Goal: Use online tool/utility: Utilize a website feature to perform a specific function

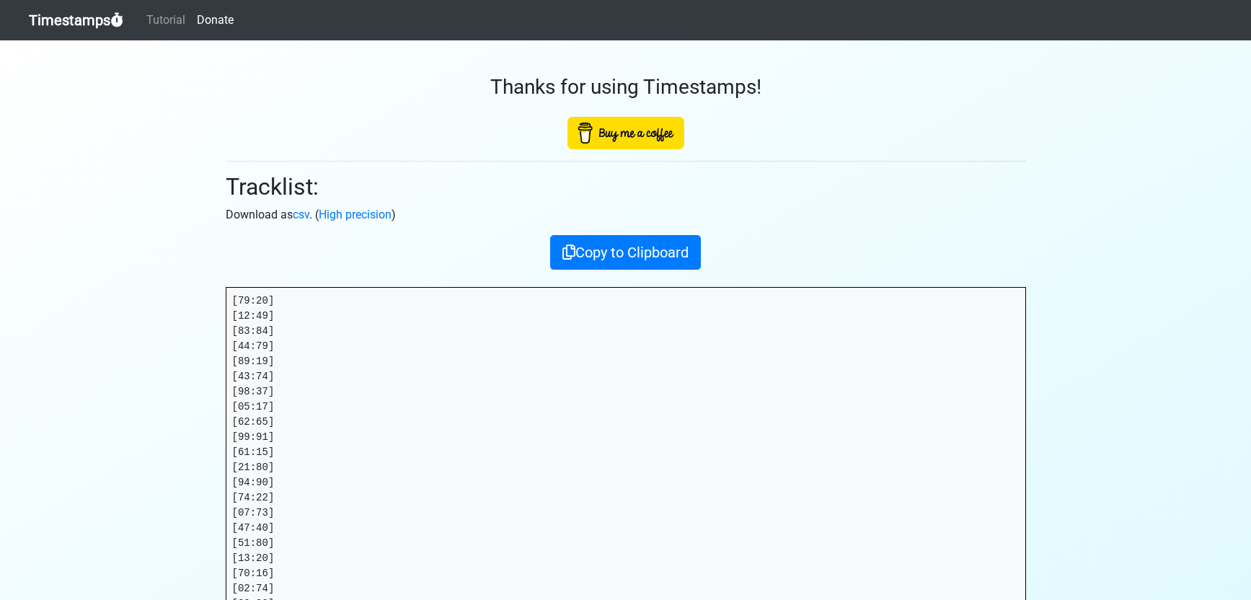
click at [389, 140] on div "Thanks for using Timestamps!" at bounding box center [626, 94] width 800 height 109
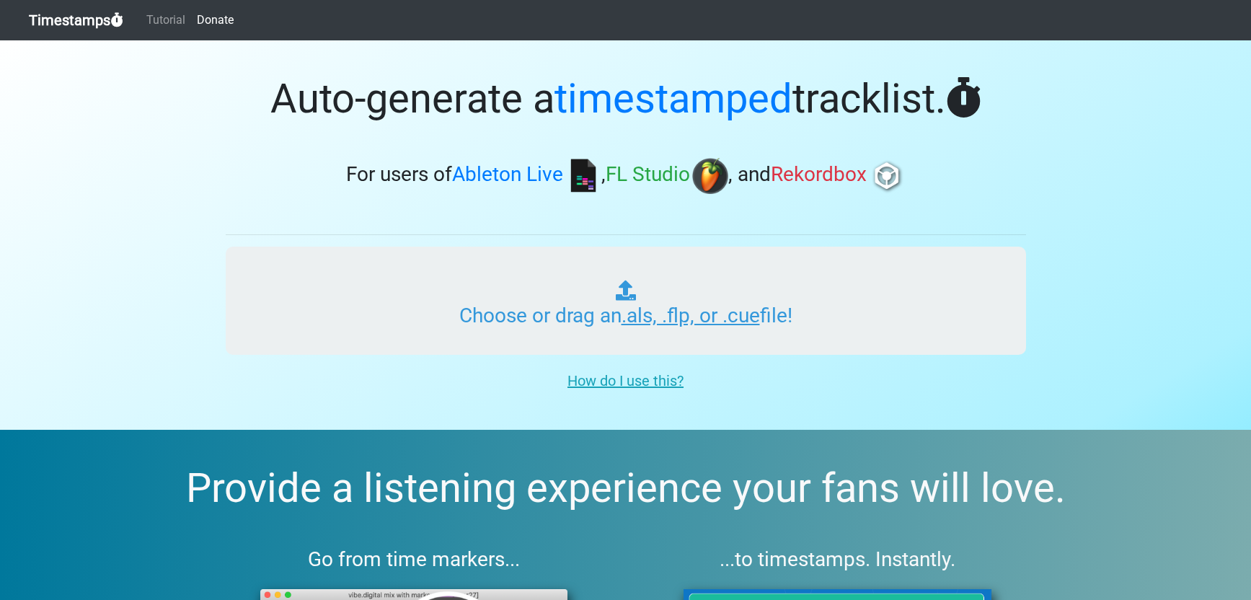
click at [637, 325] on input "Choose or drag an .als, .flp, or .cue file!" at bounding box center [626, 301] width 800 height 108
type input "C:\fakepath\TEMPO GAMES_13_ DESTRUCTION.als"
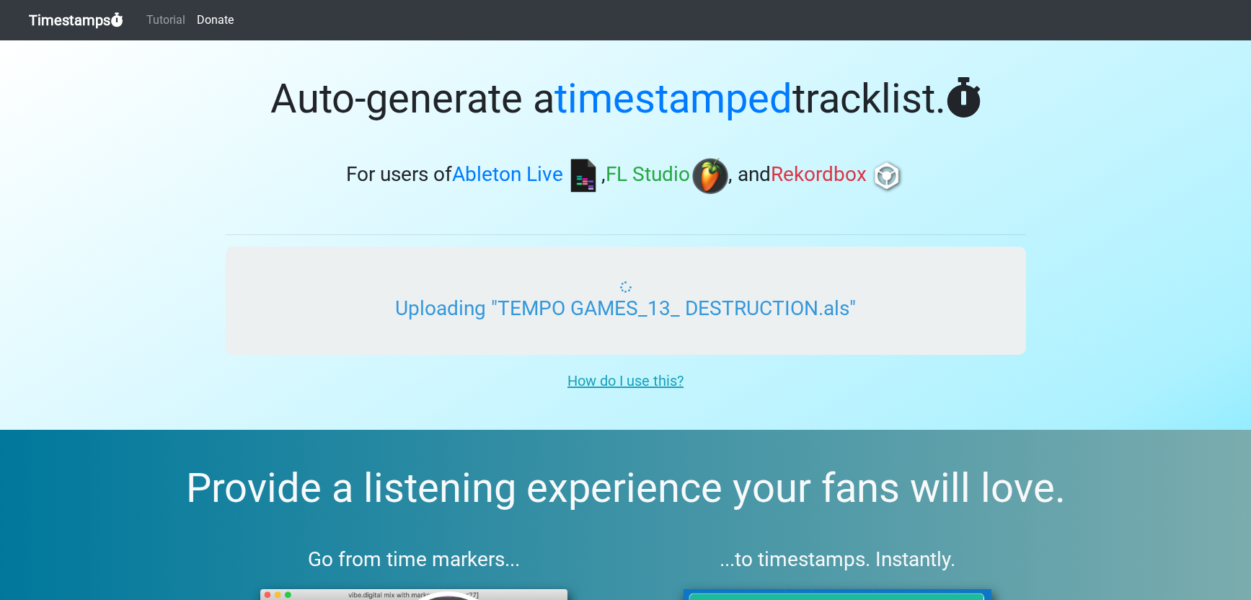
click at [870, 328] on input "Uploading "TEMPO GAMES_13_ DESTRUCTION.als"" at bounding box center [626, 301] width 800 height 108
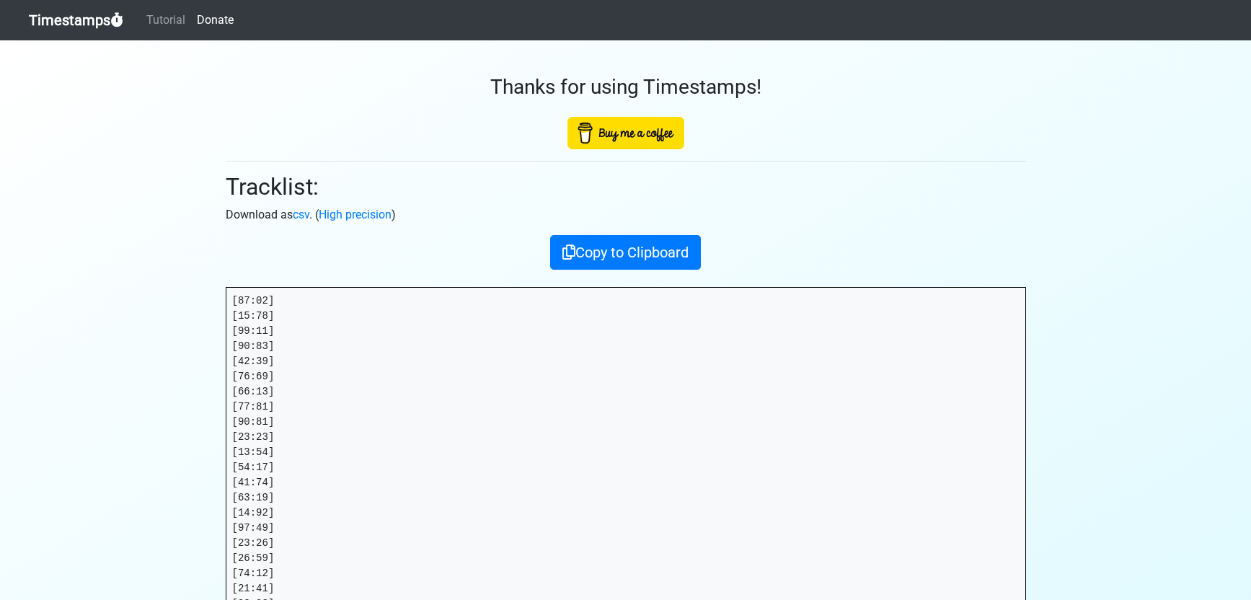
click at [353, 213] on link "High precision" at bounding box center [355, 215] width 73 height 14
